Goal: Transaction & Acquisition: Purchase product/service

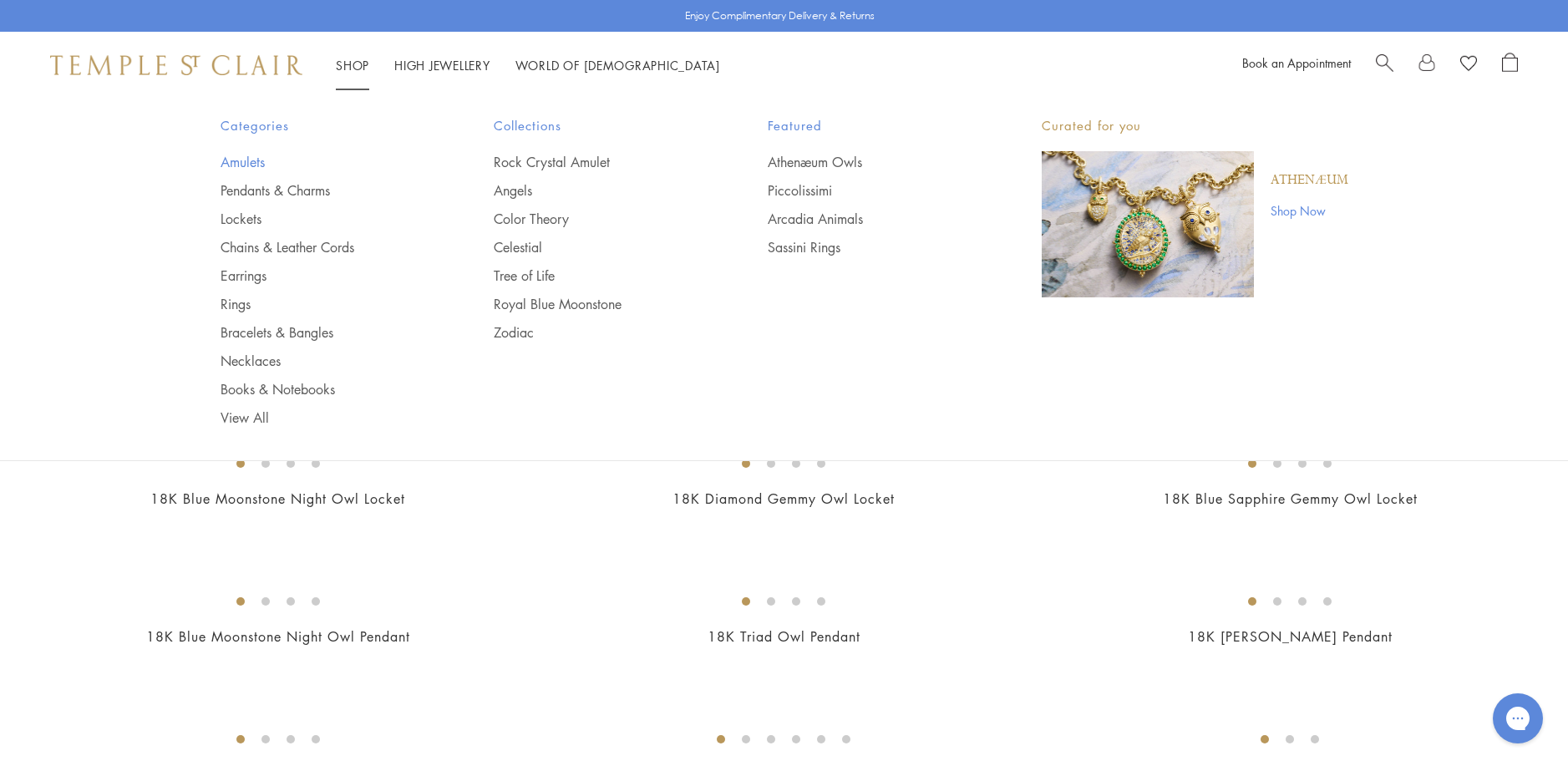
click at [251, 157] on link "Amulets" at bounding box center [324, 162] width 207 height 18
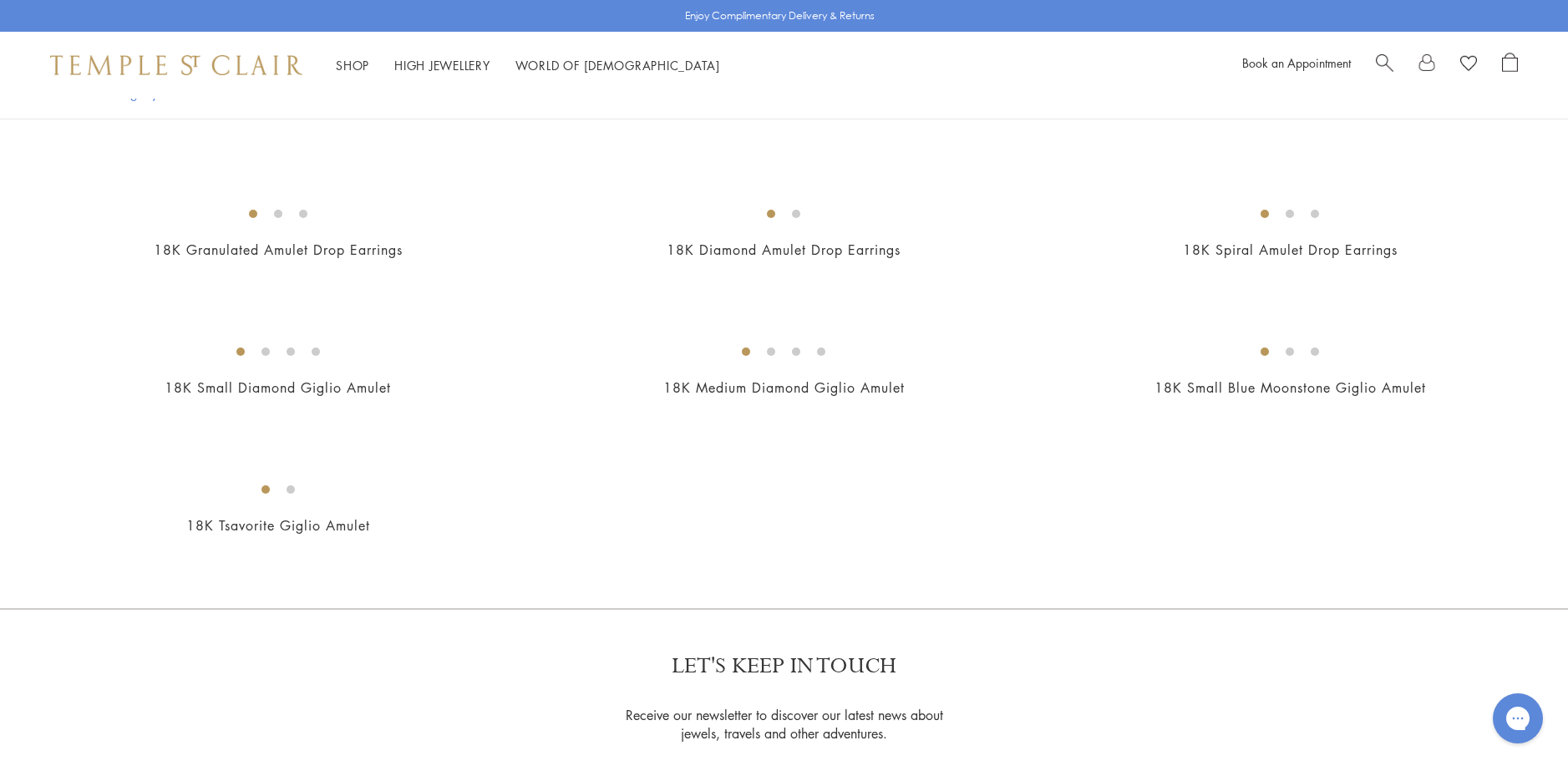
scroll to position [3007, 0]
click at [0, 0] on img at bounding box center [0, 0] width 0 height 0
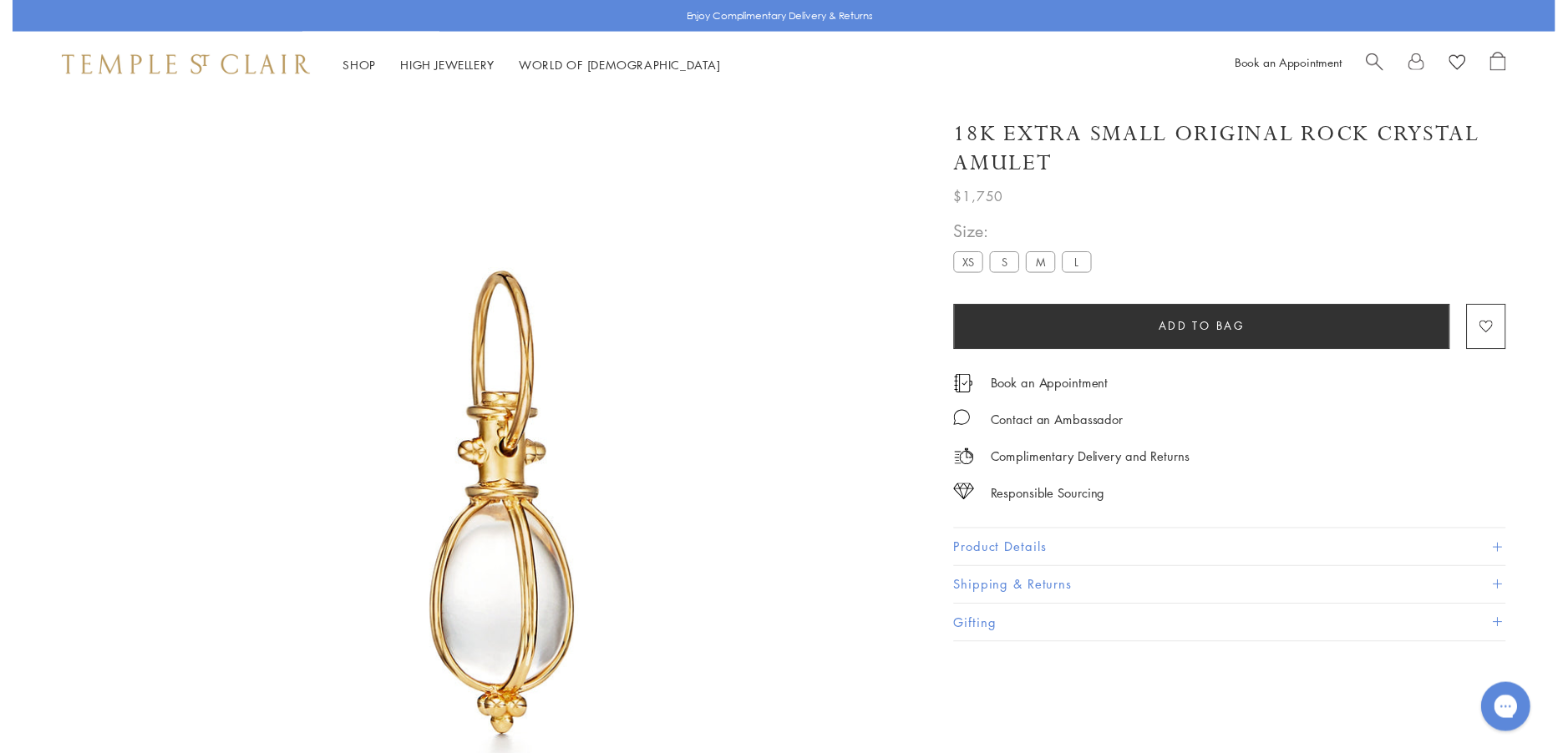
scroll to position [98, 0]
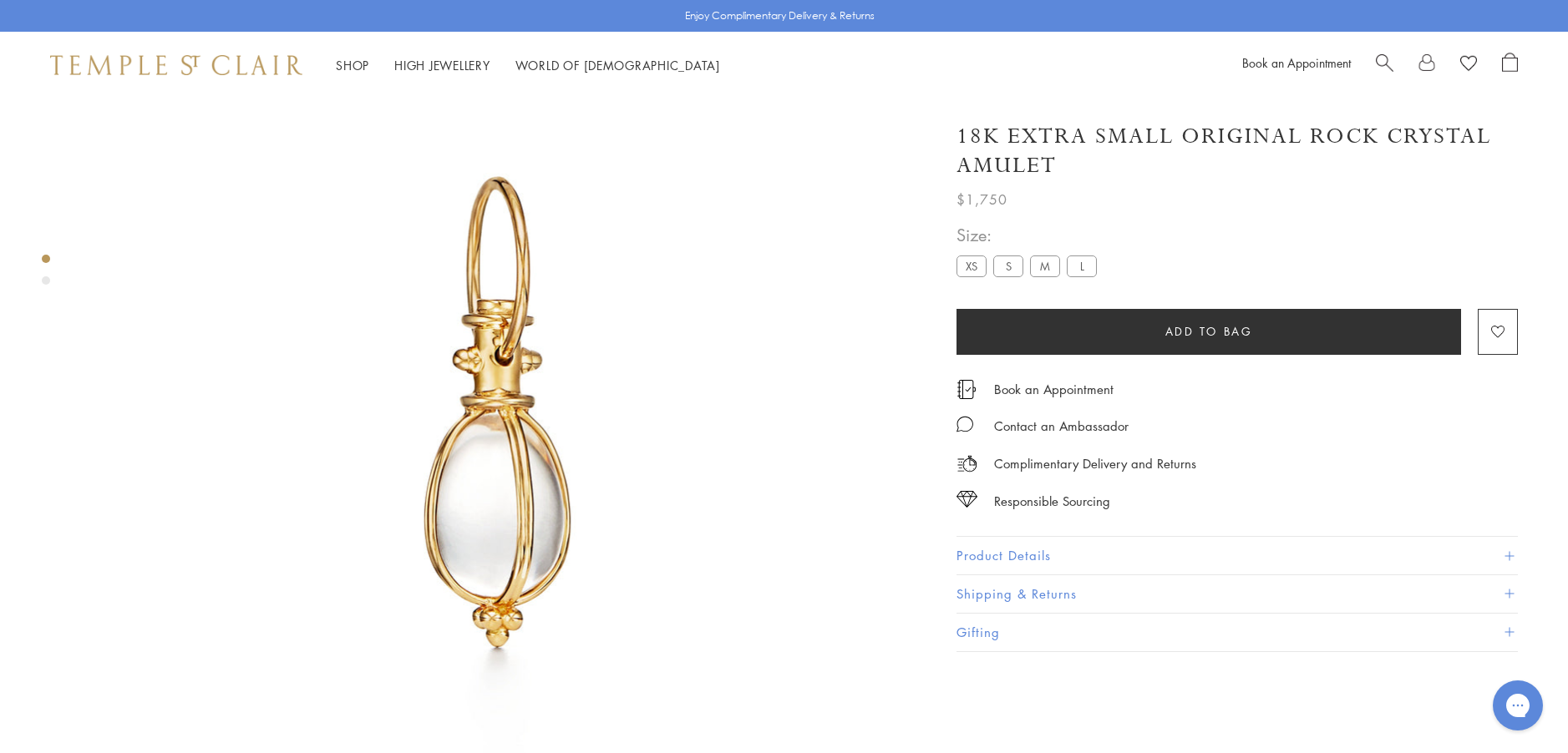
click at [1012, 553] on button "Product Details" at bounding box center [1237, 556] width 562 height 38
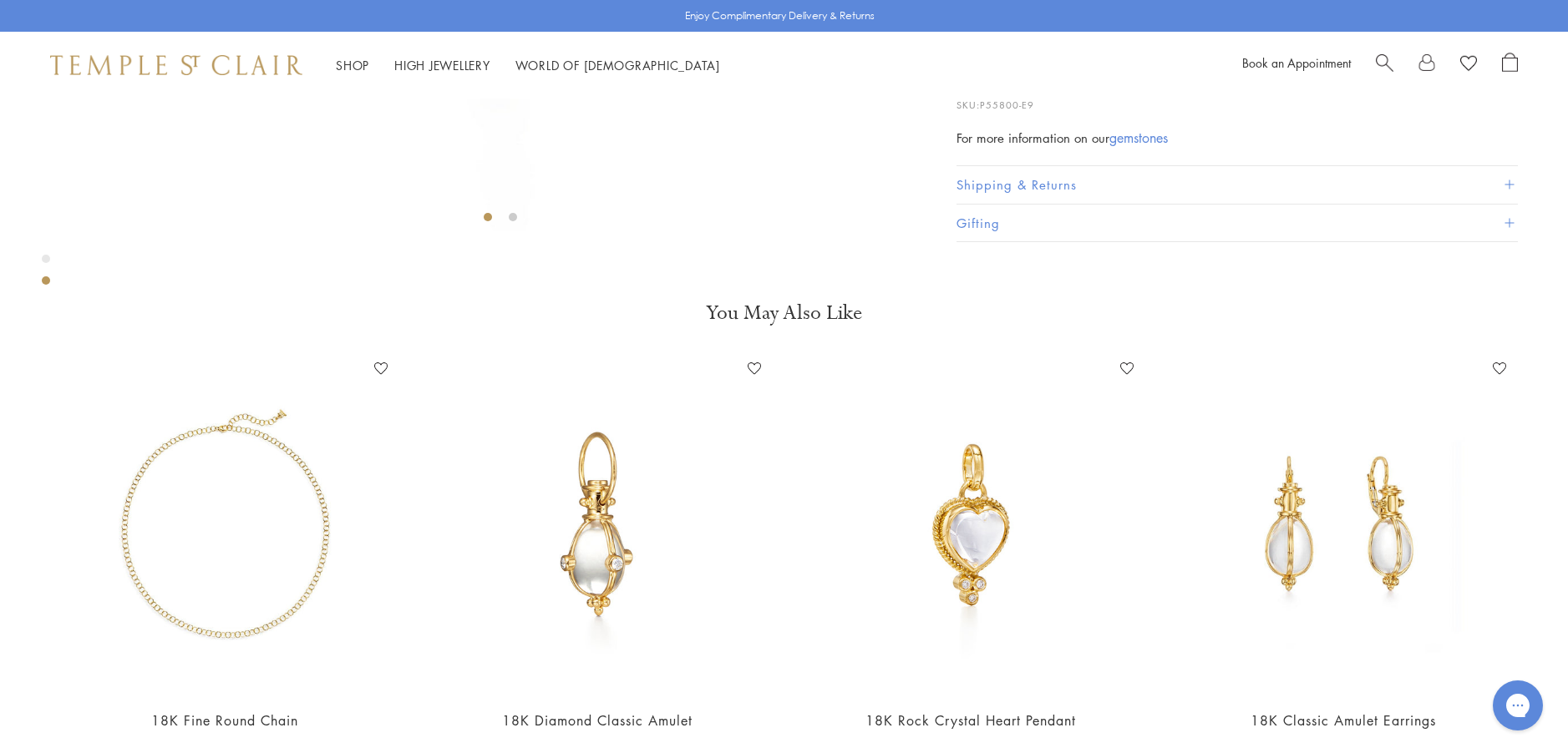
scroll to position [683, 0]
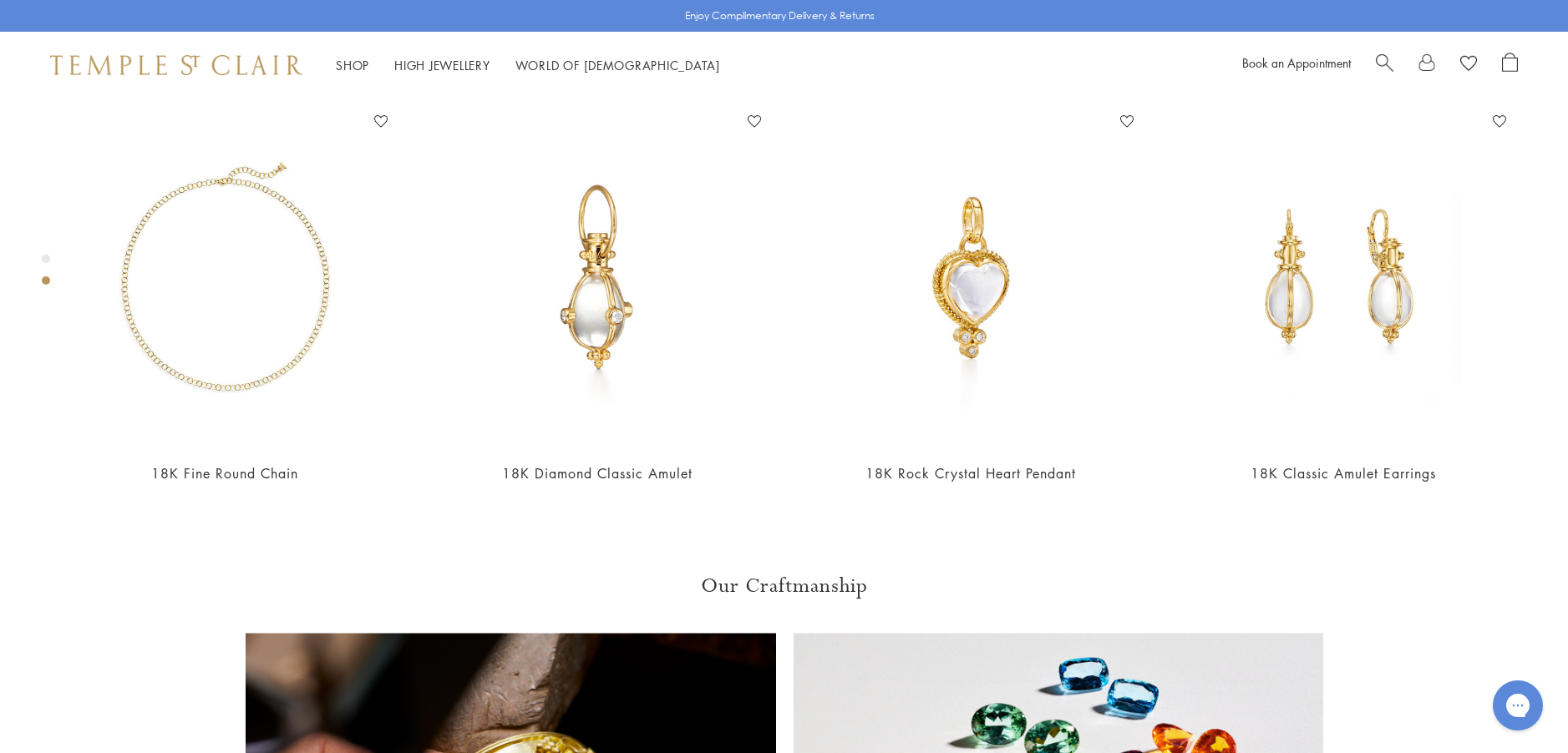
scroll to position [1017, 0]
